Goal: Communication & Community: Answer question/provide support

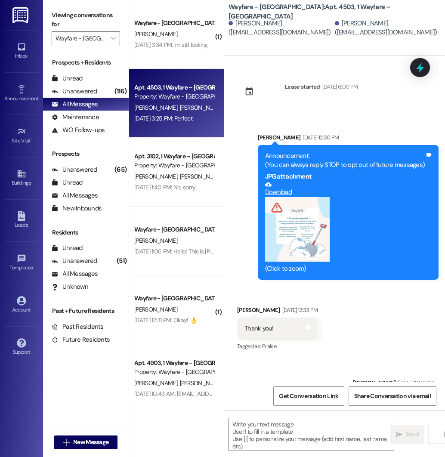
scroll to position [8836, 0]
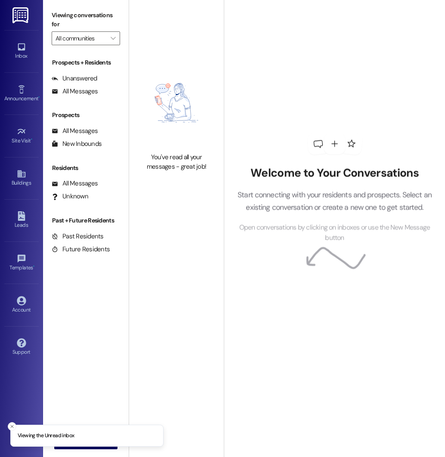
type input "Wayfare - [GEOGRAPHIC_DATA]"
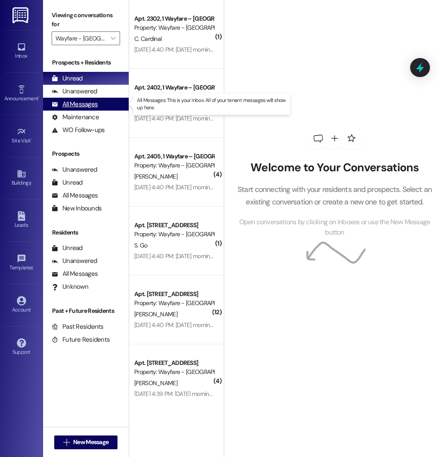
click at [86, 106] on div "All Messages" at bounding box center [75, 104] width 46 height 9
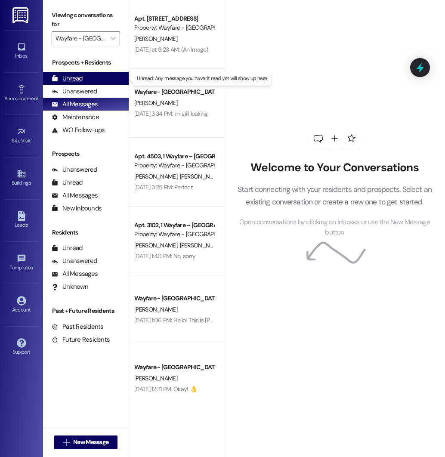
click at [80, 79] on div "Unread" at bounding box center [67, 78] width 31 height 9
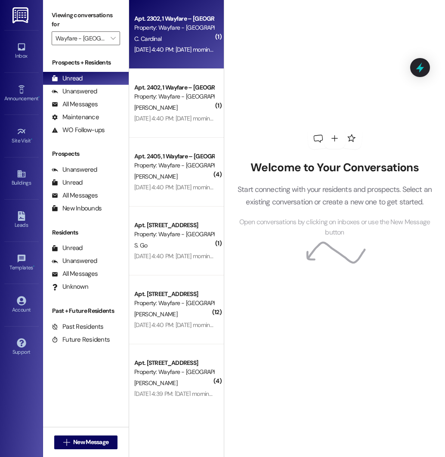
click at [177, 55] on div "Apt. 2302, 1 Wayfare – [GEOGRAPHIC_DATA] Property: Wayfare - [GEOGRAPHIC_DATA] …" at bounding box center [176, 34] width 95 height 69
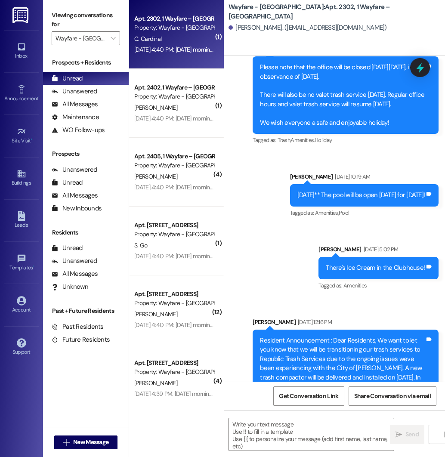
scroll to position [4879, 0]
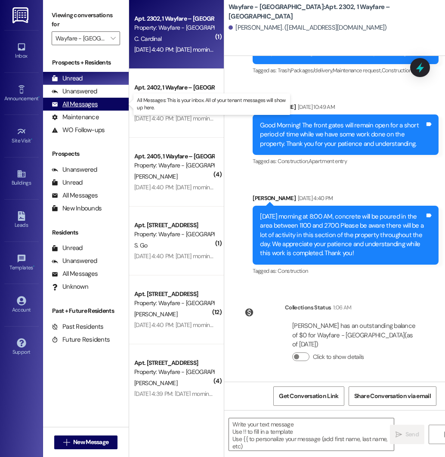
click at [77, 107] on div "All Messages" at bounding box center [75, 104] width 46 height 9
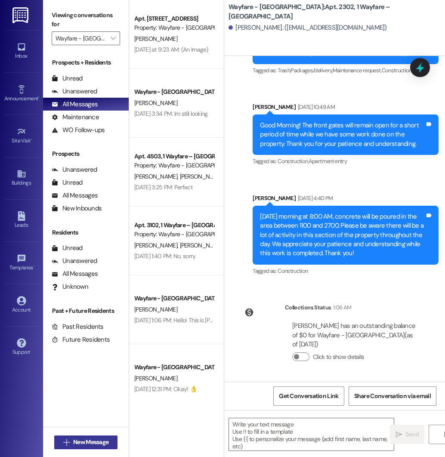
click at [86, 443] on span "New Message" at bounding box center [90, 441] width 35 height 9
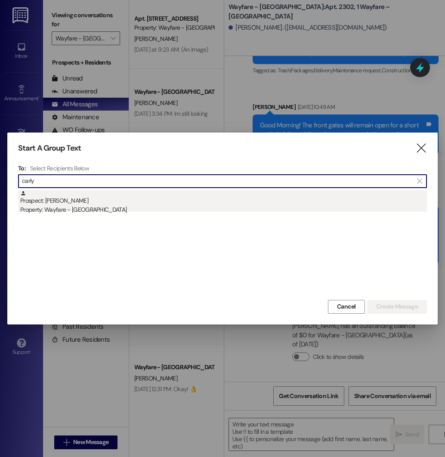
type input "carly"
click at [136, 204] on div "Prospect: [PERSON_NAME] Property: Wayfare - [GEOGRAPHIC_DATA]" at bounding box center [223, 202] width 406 height 25
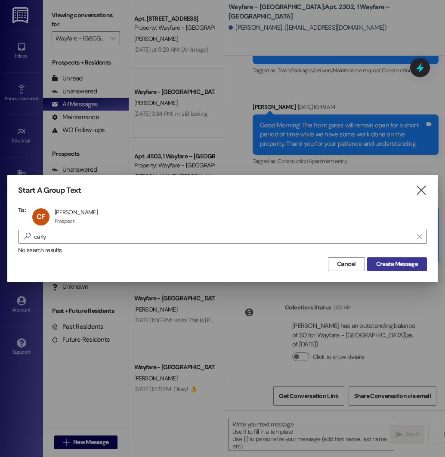
click at [412, 262] on span "Create Message" at bounding box center [397, 263] width 42 height 9
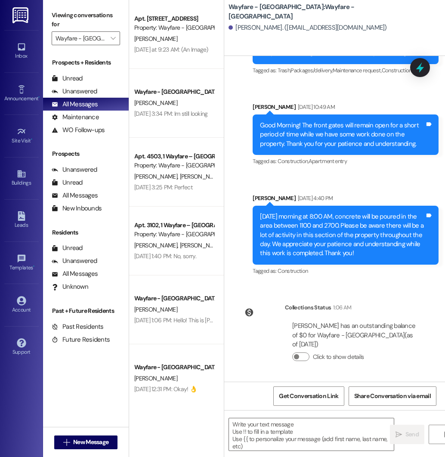
scroll to position [0, 0]
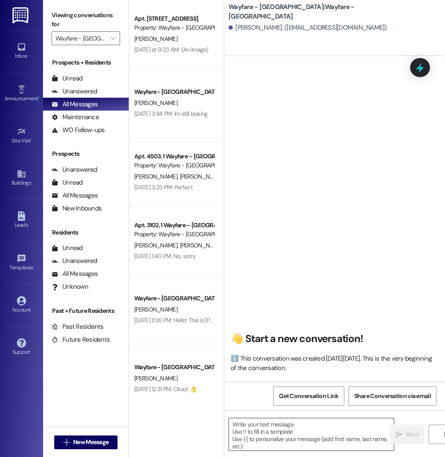
click at [292, 423] on textarea at bounding box center [311, 434] width 165 height 32
click at [292, 424] on textarea at bounding box center [311, 434] width 165 height 32
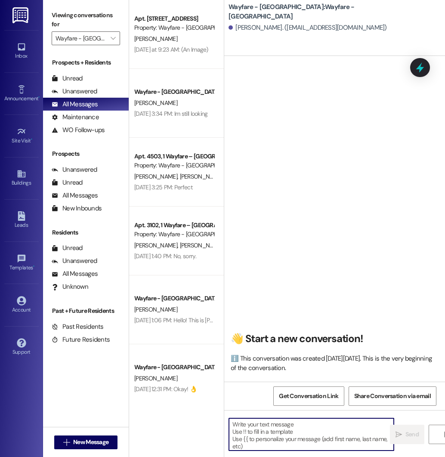
click at [292, 424] on textarea at bounding box center [311, 434] width 165 height 32
click at [295, 424] on textarea at bounding box center [311, 434] width 165 height 32
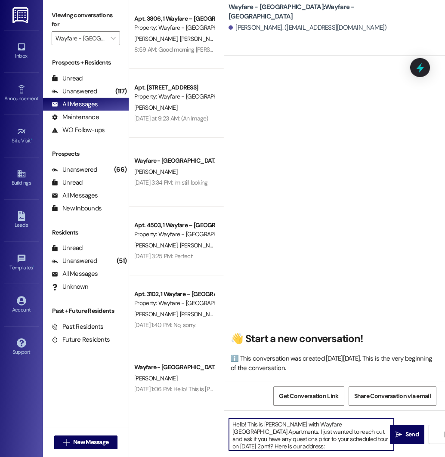
click at [281, 445] on textarea "Hello! This is [PERSON_NAME] with Wayfare [GEOGRAPHIC_DATA] Apartments. I just …" at bounding box center [311, 434] width 165 height 32
paste textarea "[STREET_ADDRESS]"
click at [270, 446] on textarea "Hello! This is [PERSON_NAME] with Wayfare [GEOGRAPHIC_DATA] Apartments. I just …" at bounding box center [311, 434] width 165 height 32
type textarea "Hello! This is [PERSON_NAME] with Wayfare [GEOGRAPHIC_DATA] Apartments. I just …"
click at [372, 445] on textarea "Hello! This is [PERSON_NAME] with Wayfare [GEOGRAPHIC_DATA] Apartments. I just …" at bounding box center [311, 434] width 165 height 32
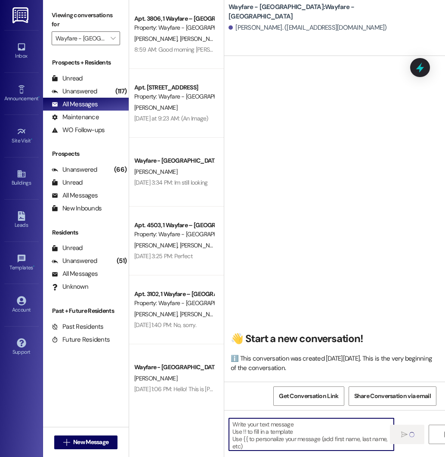
scroll to position [0, 0]
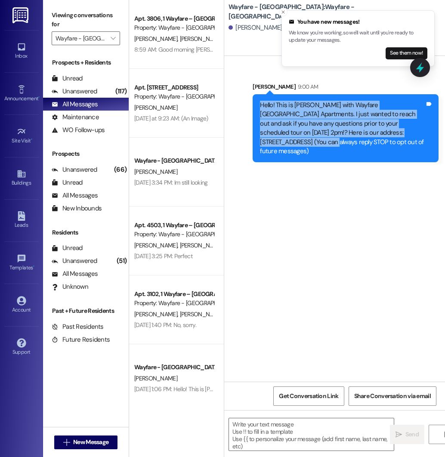
drag, startPoint x: 261, startPoint y: 107, endPoint x: 414, endPoint y: 134, distance: 155.1
click at [414, 134] on div "Hello! This is [PERSON_NAME] with Wayfare [GEOGRAPHIC_DATA] Apartments. I just …" at bounding box center [342, 128] width 165 height 55
copy div "Hello! This is [PERSON_NAME] with Wayfare [GEOGRAPHIC_DATA] Apartments. I just …"
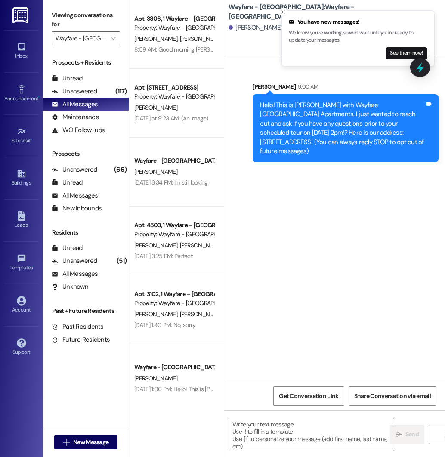
click at [326, 173] on div "Sent via SMS [PERSON_NAME] 9:00 AM Hello! This is [PERSON_NAME] with Wayfare [G…" at bounding box center [334, 219] width 221 height 326
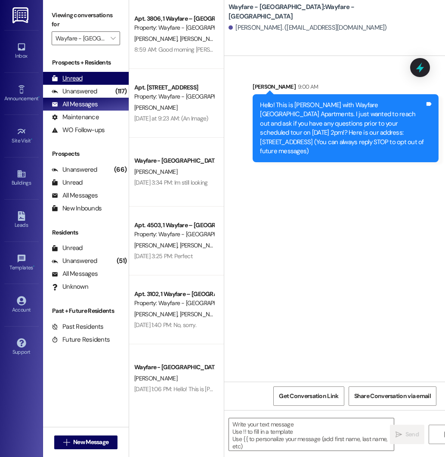
click at [80, 78] on div "Unread" at bounding box center [67, 78] width 31 height 9
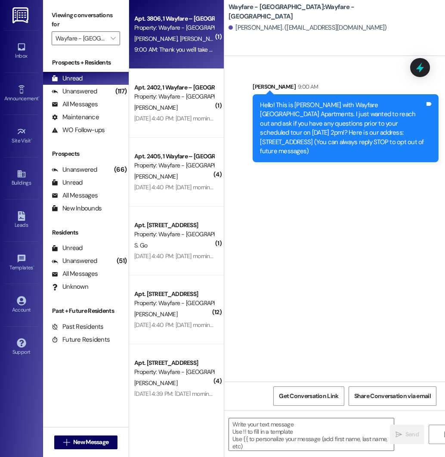
click at [183, 52] on div "9:00 AM: Thank you we'll take care of it 9:00 AM: Thank you we'll take care of …" at bounding box center [182, 50] width 97 height 8
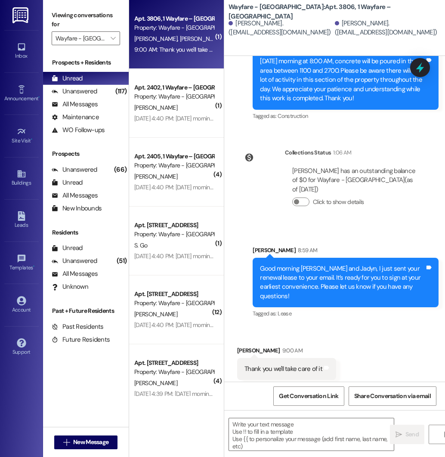
scroll to position [5009, 0]
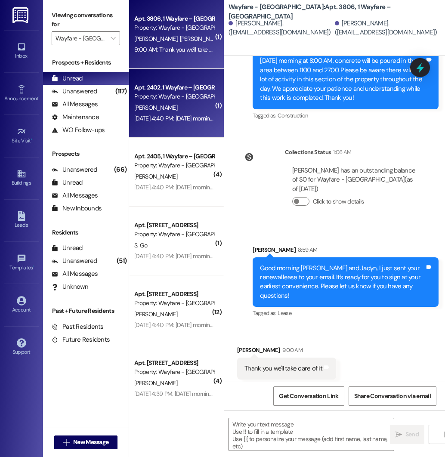
click at [166, 88] on div "Apt. 2402, 1 Wayfare – [GEOGRAPHIC_DATA]" at bounding box center [174, 87] width 80 height 9
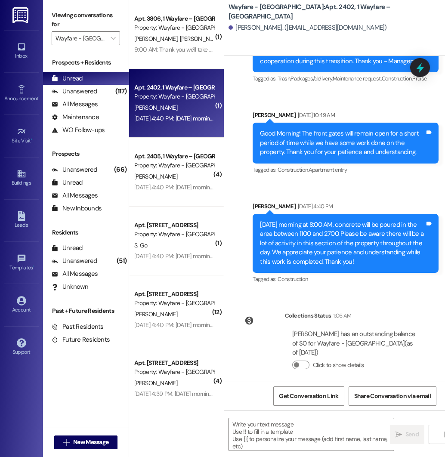
scroll to position [6132, 0]
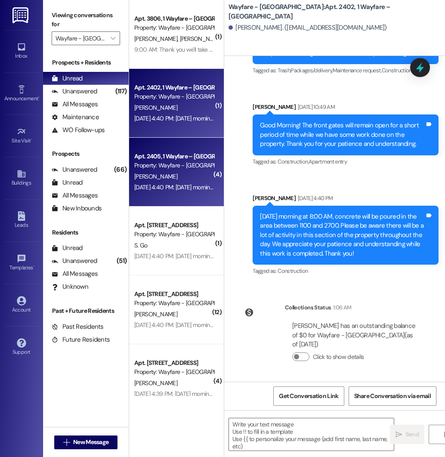
click at [184, 173] on div "[PERSON_NAME]" at bounding box center [173, 176] width 81 height 11
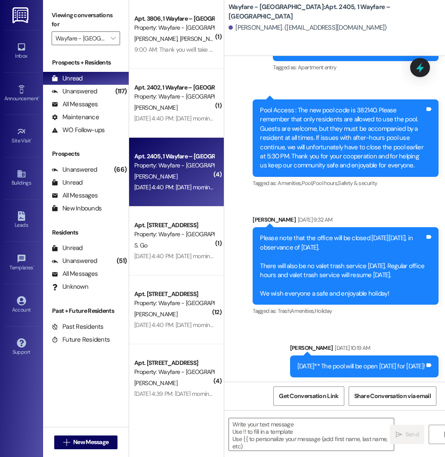
scroll to position [4391, 0]
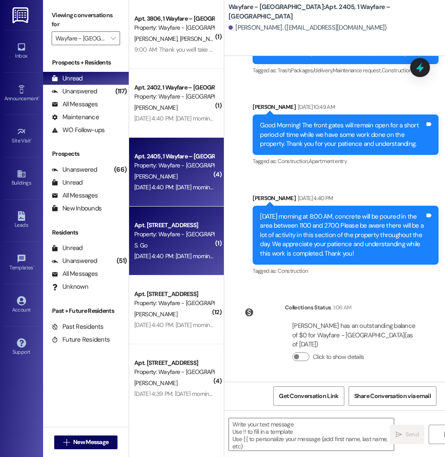
click at [161, 251] on div "[DATE] 4:40 PM: [DATE] morning at 8:00 AM, concrete will be poured in the area …" at bounding box center [173, 256] width 81 height 11
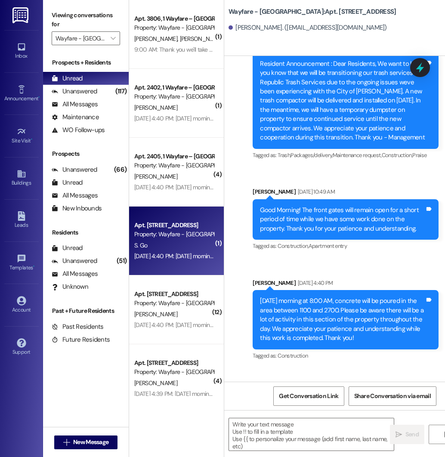
scroll to position [8915, 0]
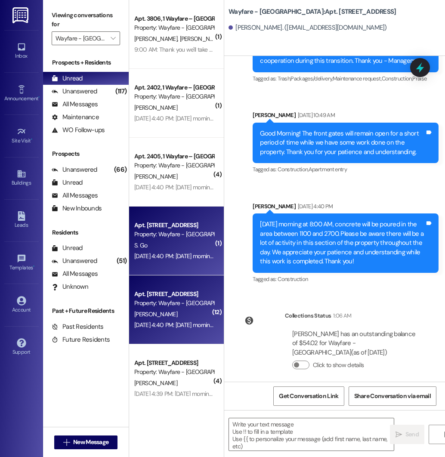
click at [173, 330] on div "Apt. [GEOGRAPHIC_DATA] – [GEOGRAPHIC_DATA] Property: Wayfare - [GEOGRAPHIC_DATA…" at bounding box center [176, 309] width 95 height 69
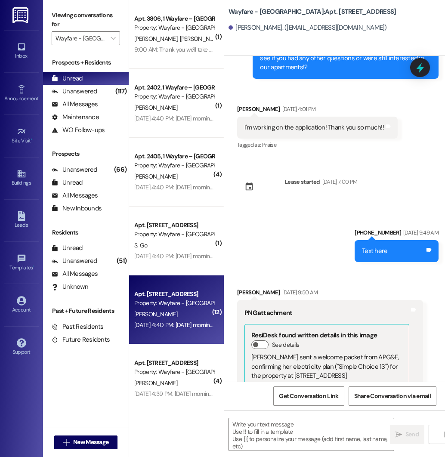
scroll to position [6002, 0]
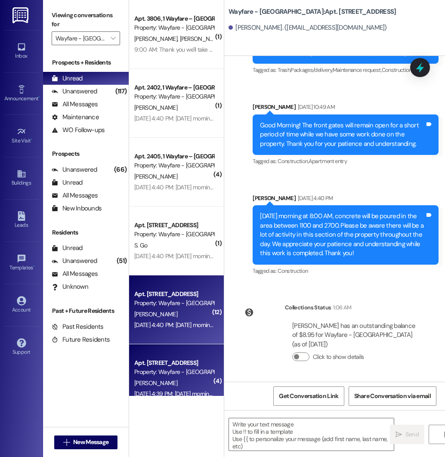
click at [203, 381] on div "[PERSON_NAME]" at bounding box center [173, 383] width 81 height 11
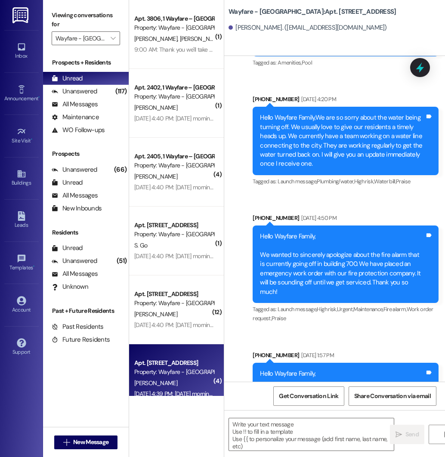
scroll to position [8942, 0]
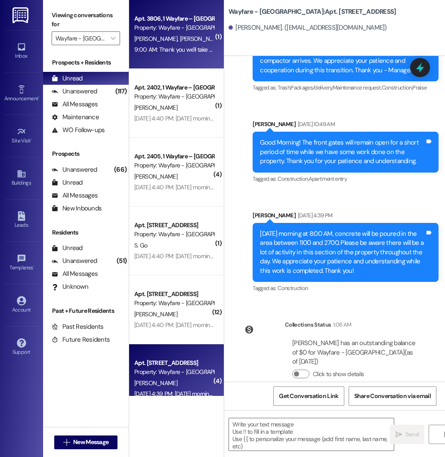
click at [184, 51] on div "9:00 AM: Thank you we'll take care of it 9:00 AM: Thank you we'll take care of …" at bounding box center [182, 50] width 97 height 8
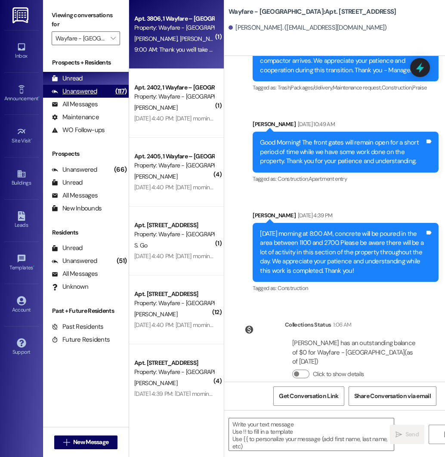
scroll to position [5009, 0]
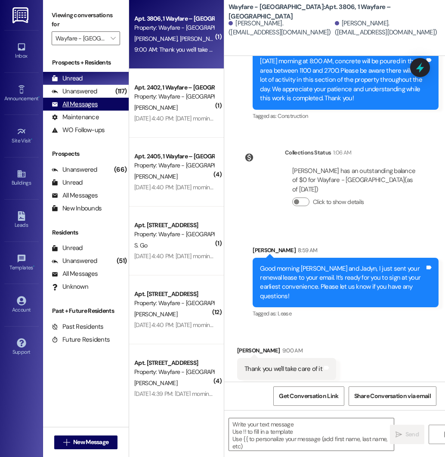
click at [88, 102] on div "All Messages" at bounding box center [75, 104] width 46 height 9
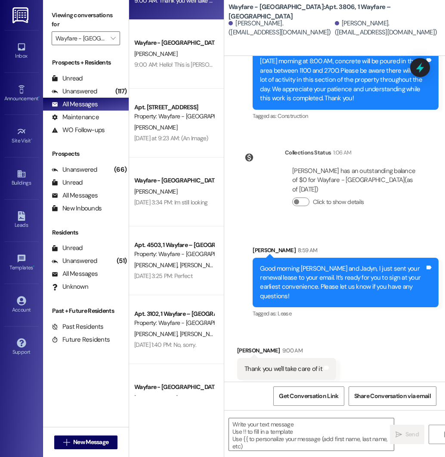
scroll to position [0, 0]
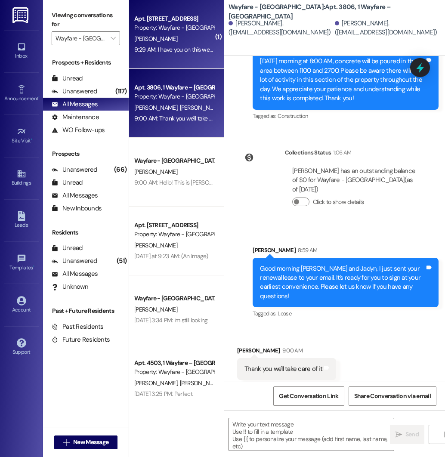
click at [190, 43] on div "[PERSON_NAME]" at bounding box center [173, 39] width 81 height 11
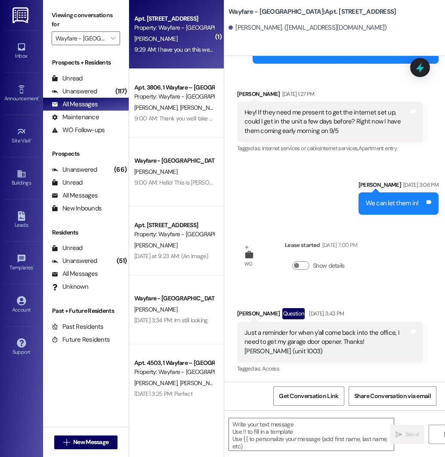
scroll to position [322, 0]
